Goal: Task Accomplishment & Management: Manage account settings

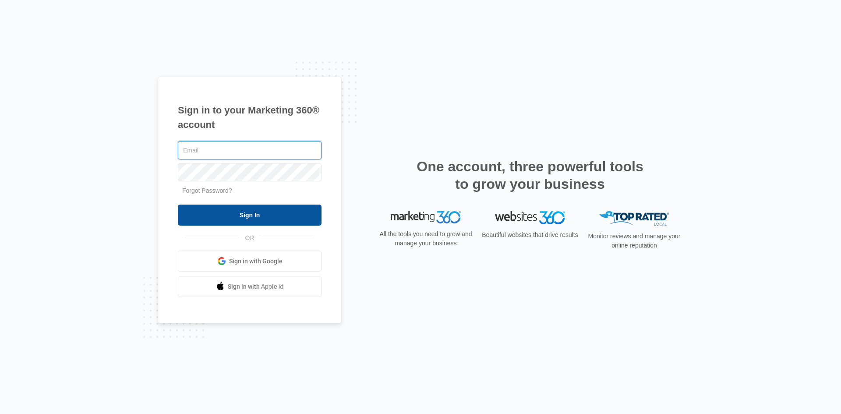
type input "[EMAIL_ADDRESS][DOMAIN_NAME]"
click at [291, 217] on input "Sign In" at bounding box center [250, 215] width 144 height 21
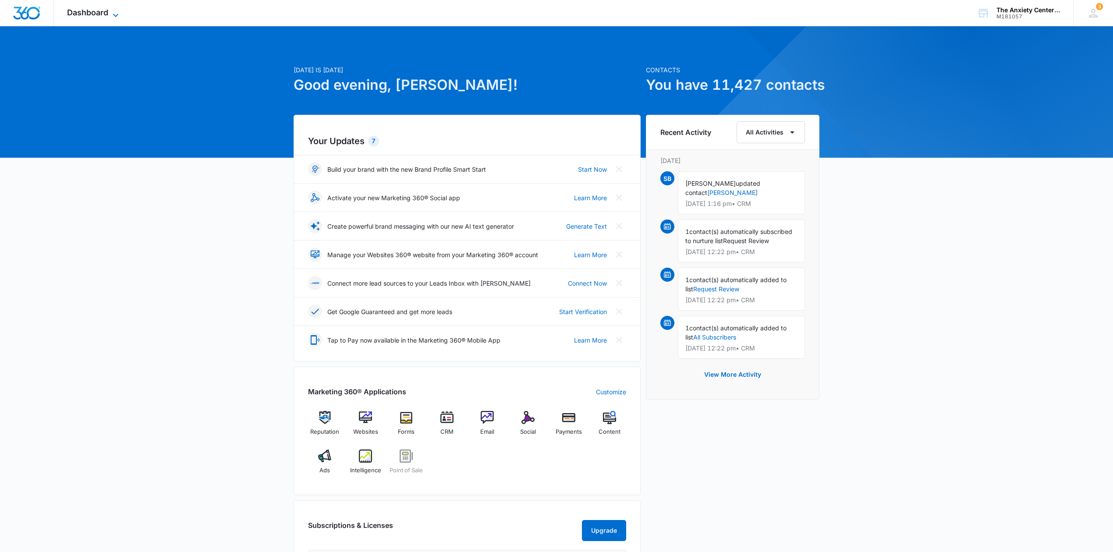
click at [87, 8] on span "Dashboard" at bounding box center [87, 12] width 41 height 9
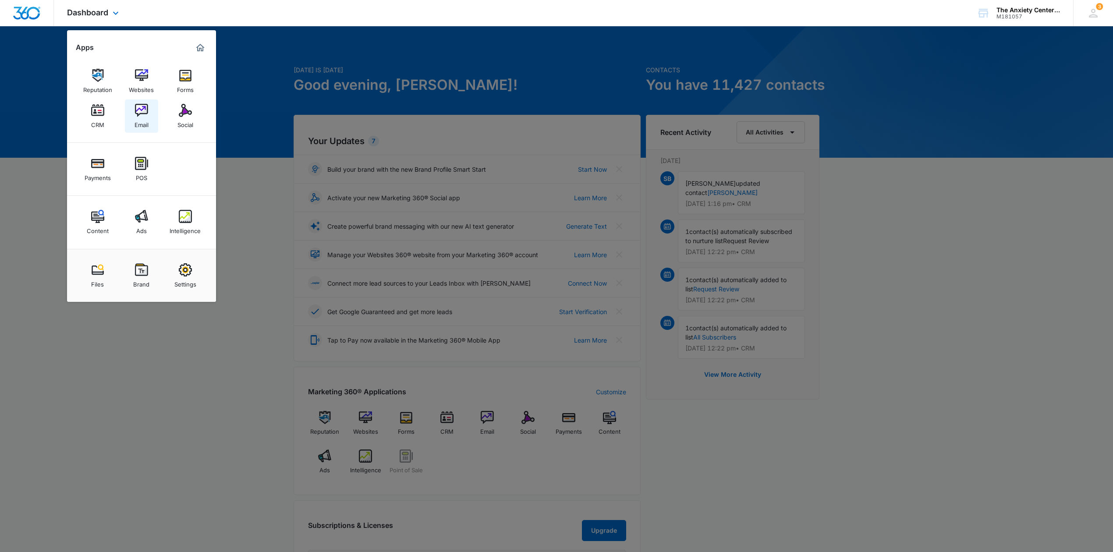
click at [142, 109] on img at bounding box center [141, 110] width 13 height 13
